Goal: Transaction & Acquisition: Purchase product/service

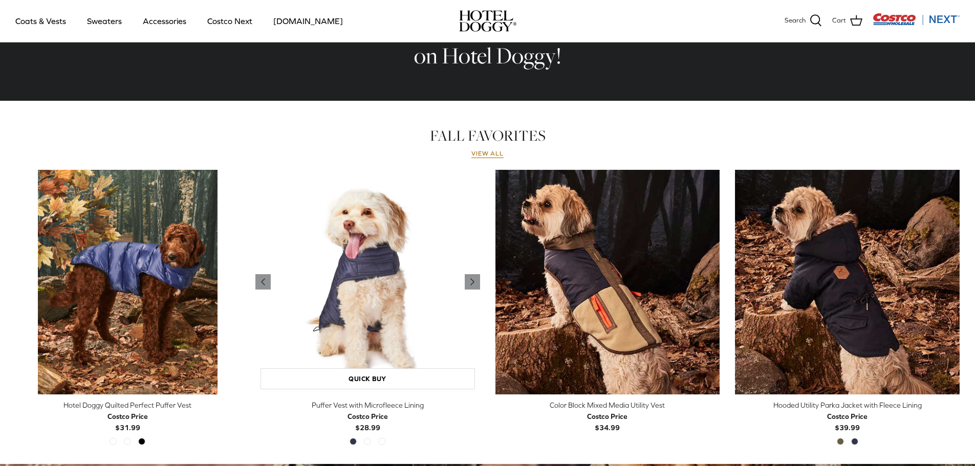
scroll to position [391, 0]
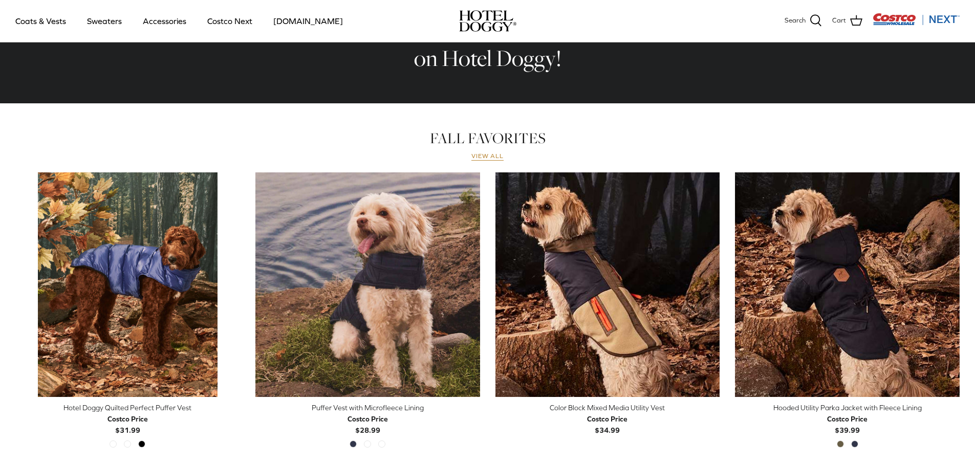
click at [488, 158] on link "View all" at bounding box center [488, 157] width 33 height 8
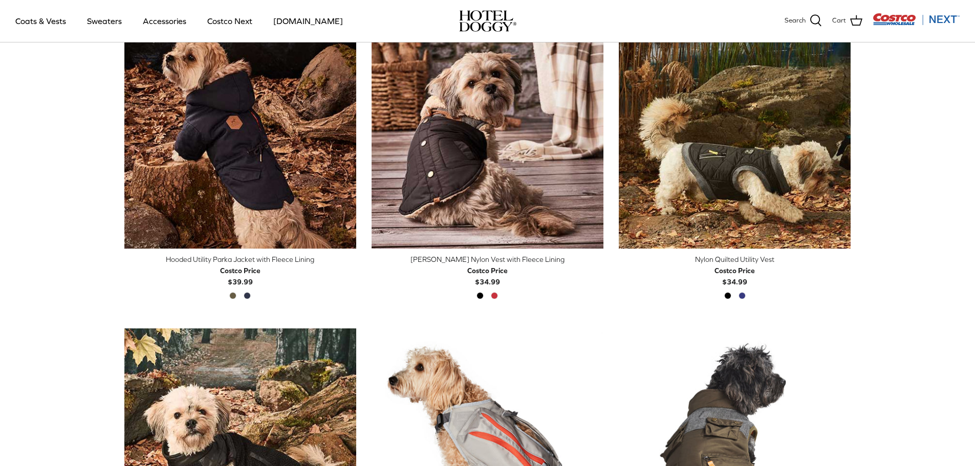
scroll to position [610, 0]
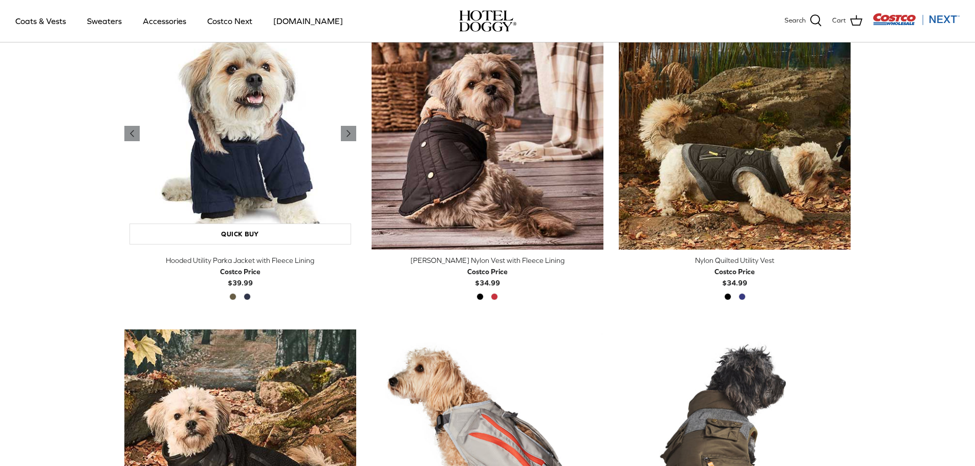
click at [255, 145] on img "Hooded Utility Parka Jacket with Fleece Lining" at bounding box center [240, 133] width 232 height 232
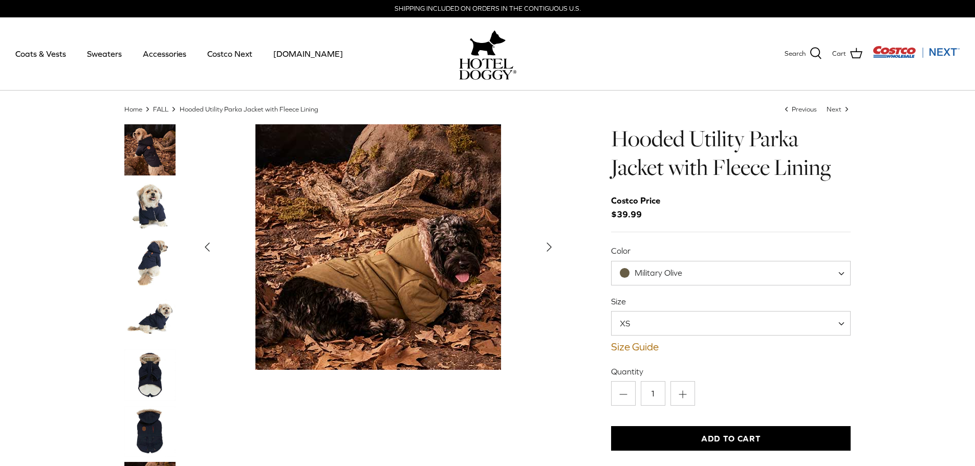
click at [638, 276] on span "Military Olive" at bounding box center [659, 272] width 48 height 9
select select "India Ink"
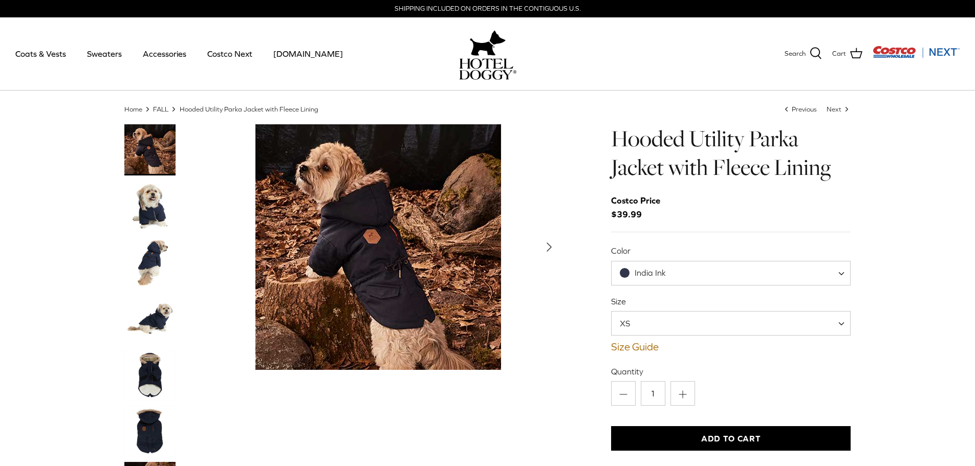
click at [677, 318] on span "XS" at bounding box center [731, 323] width 240 height 25
click at [143, 260] on img "Thumbnail Link" at bounding box center [149, 262] width 51 height 51
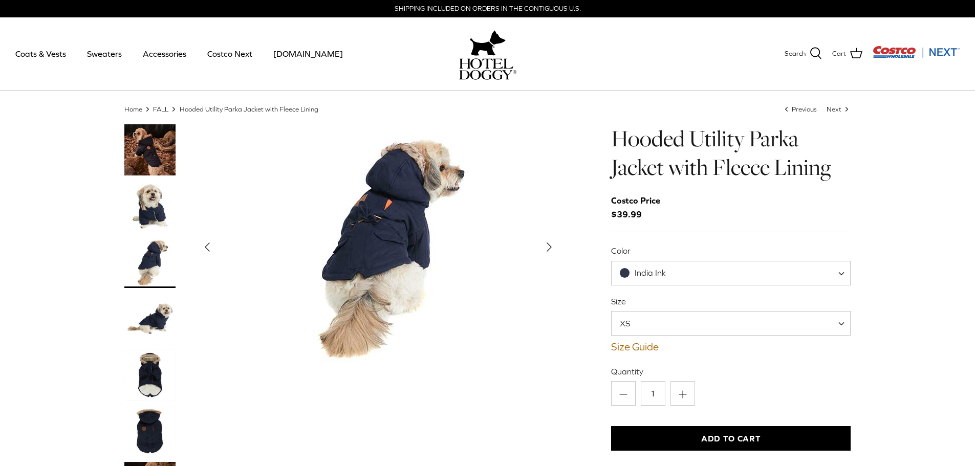
click at [152, 208] on img "Thumbnail Link" at bounding box center [149, 206] width 51 height 51
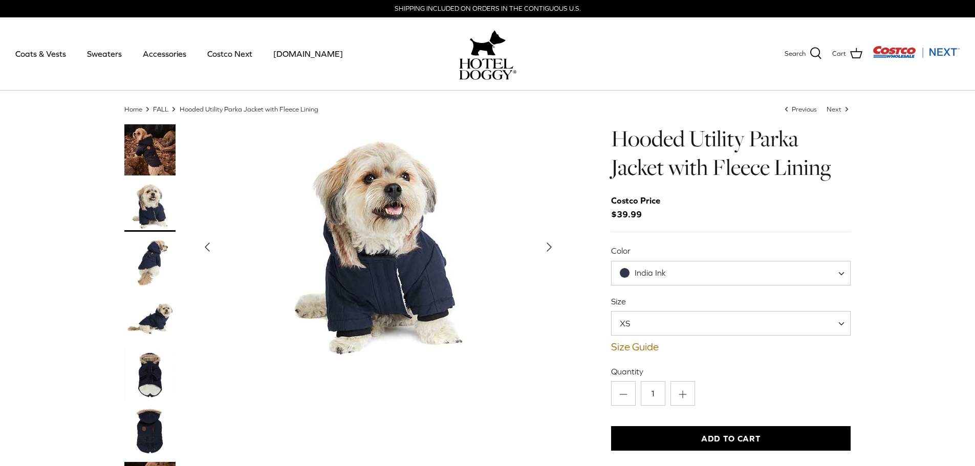
click at [157, 326] on img "Thumbnail Link" at bounding box center [149, 318] width 51 height 51
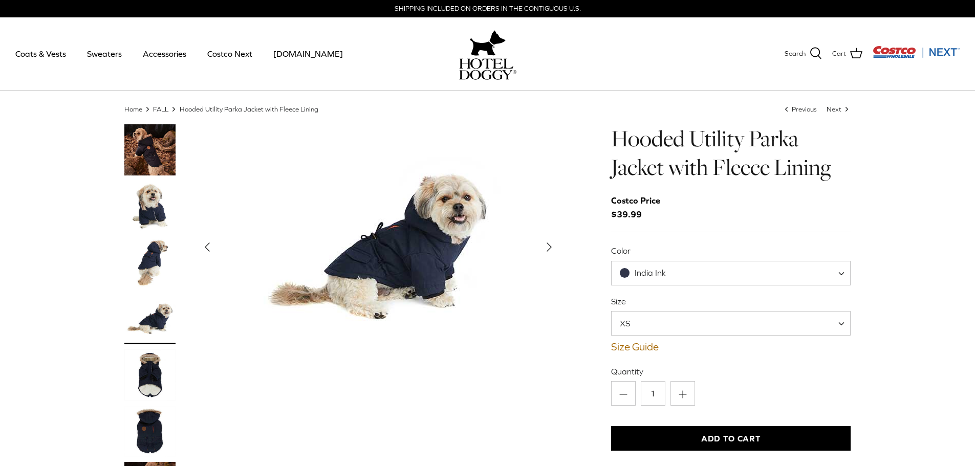
click at [156, 418] on img "Thumbnail Link" at bounding box center [149, 431] width 51 height 51
